Goal: Find specific page/section: Find specific page/section

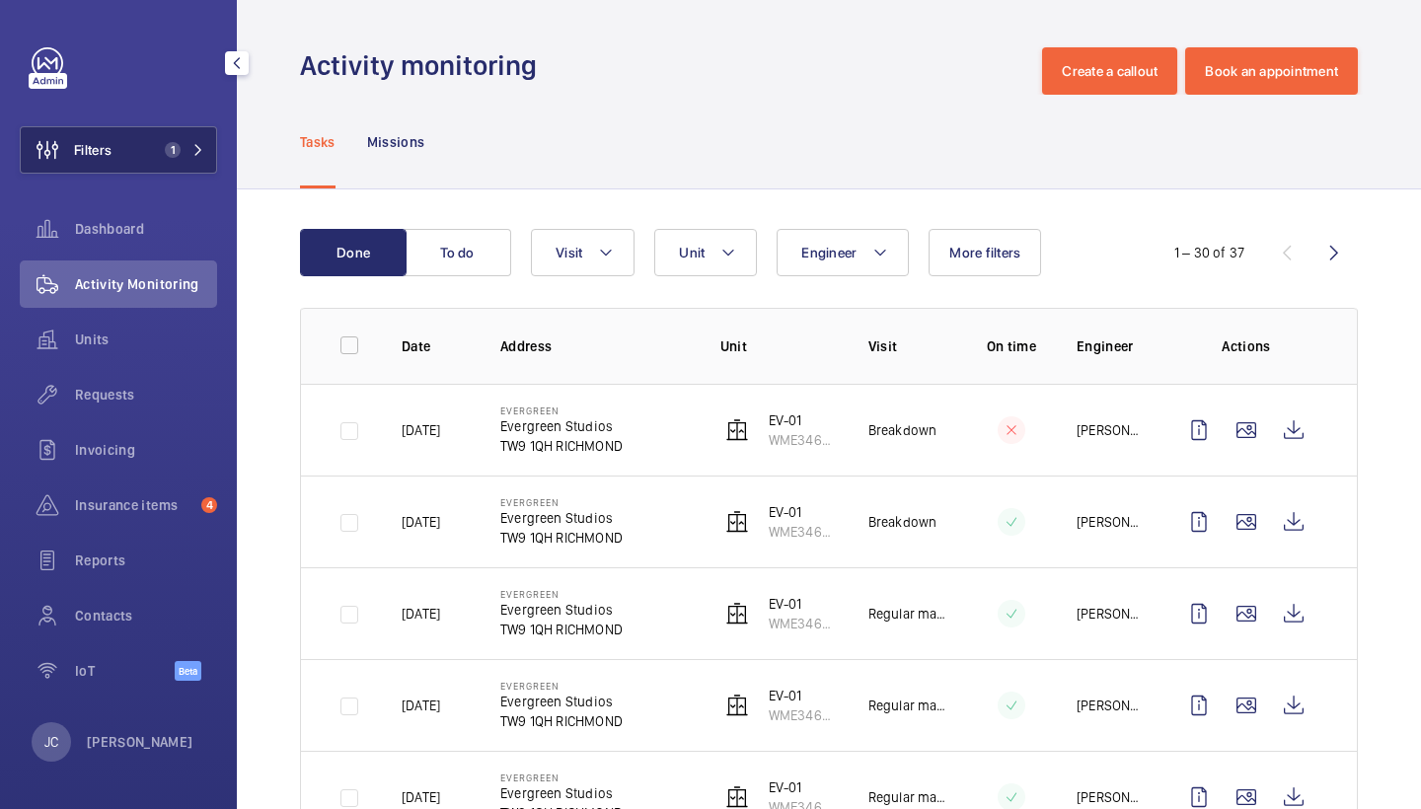
click at [155, 164] on button "Filters 1" at bounding box center [118, 149] width 197 height 47
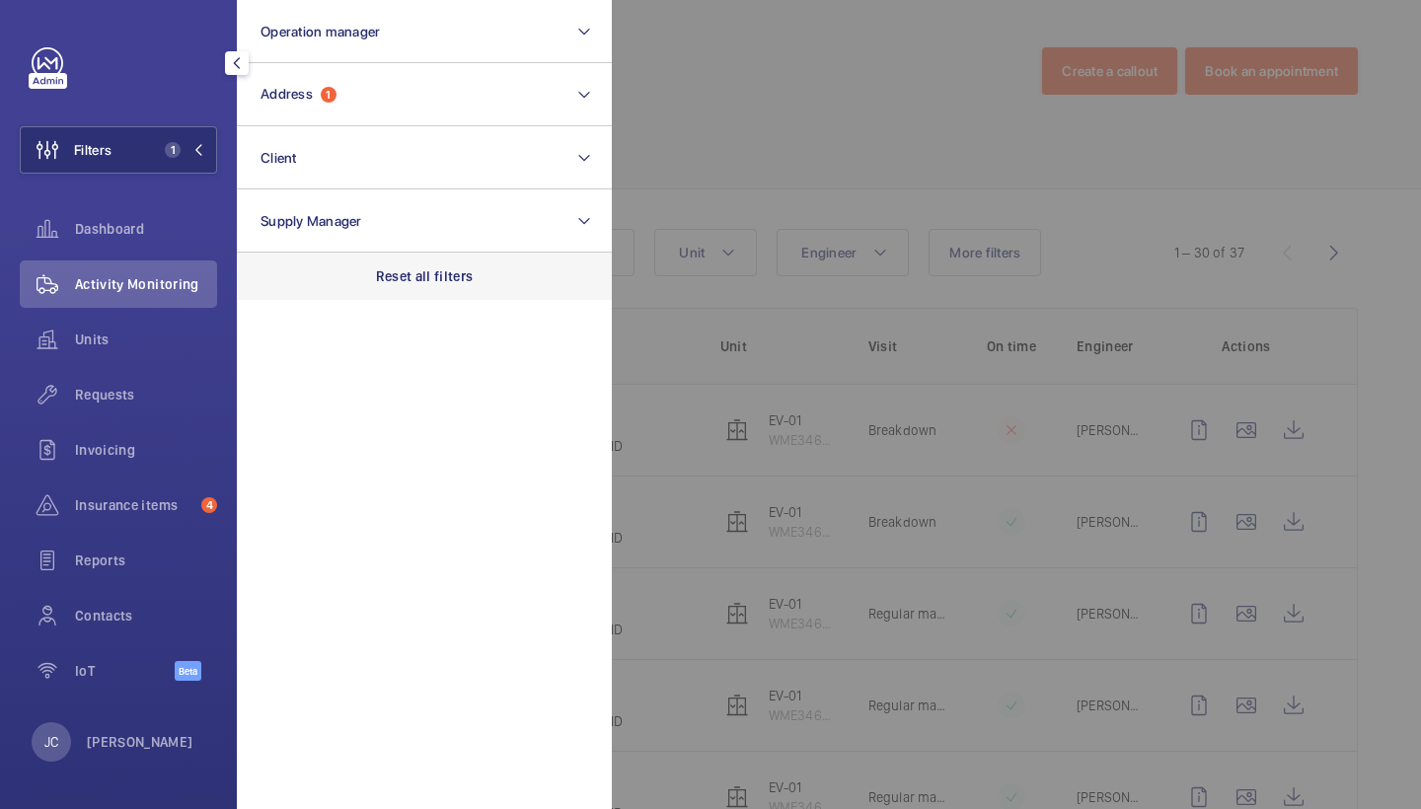
click at [432, 267] on p "Reset all filters" at bounding box center [425, 276] width 98 height 20
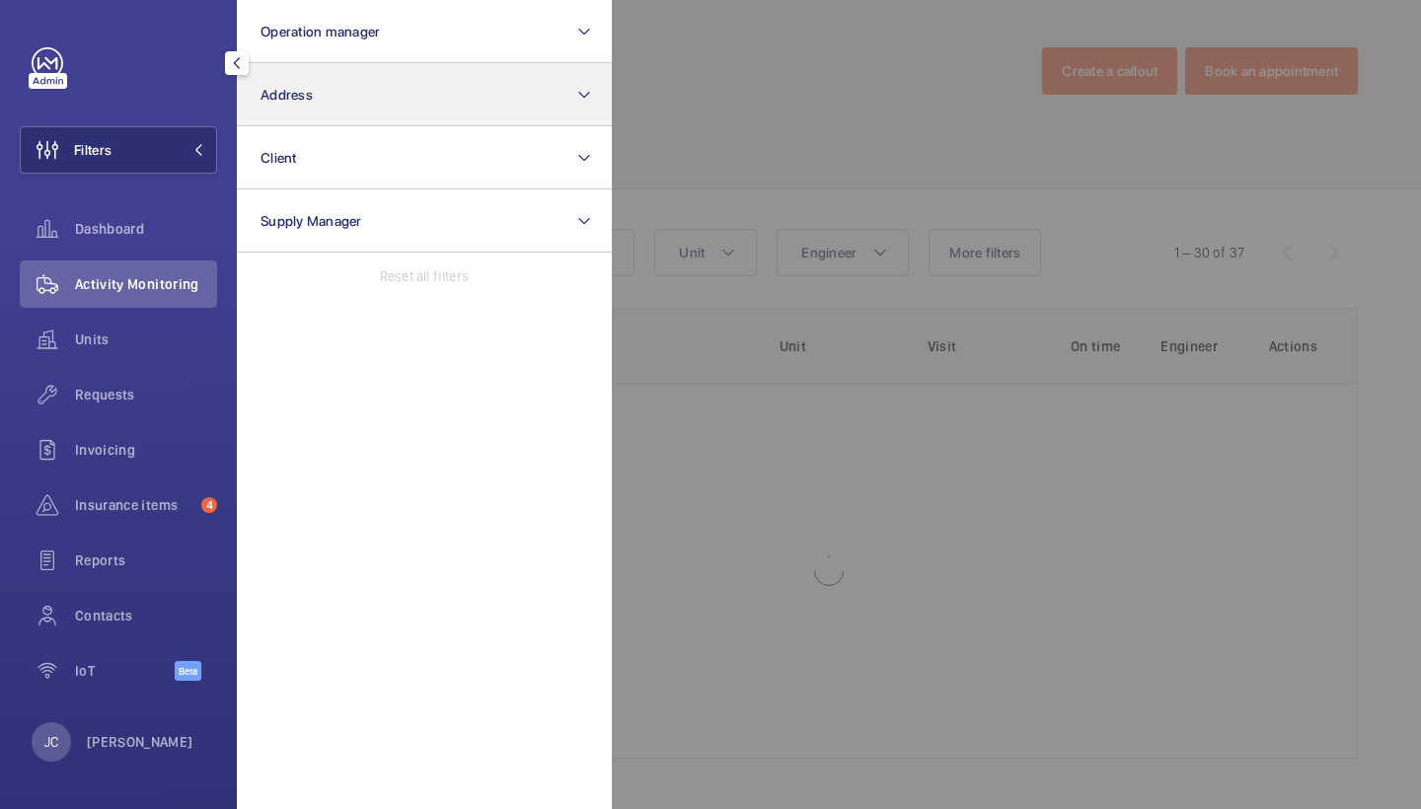
click at [430, 116] on button "Address" at bounding box center [424, 94] width 375 height 63
